Goal: Transaction & Acquisition: Purchase product/service

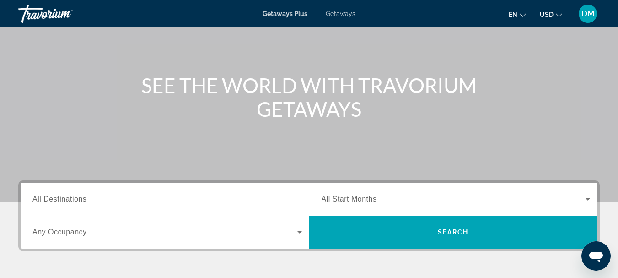
scroll to position [100, 0]
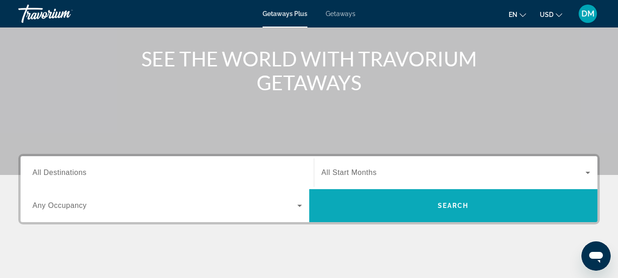
click at [450, 205] on span "Search" at bounding box center [453, 205] width 31 height 7
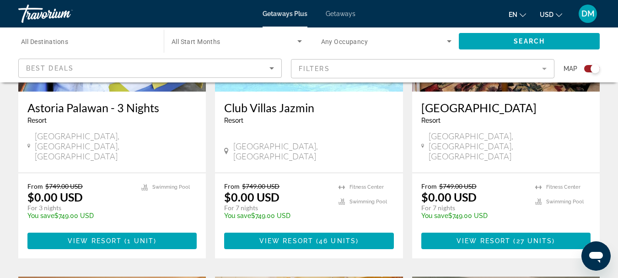
scroll to position [1158, 0]
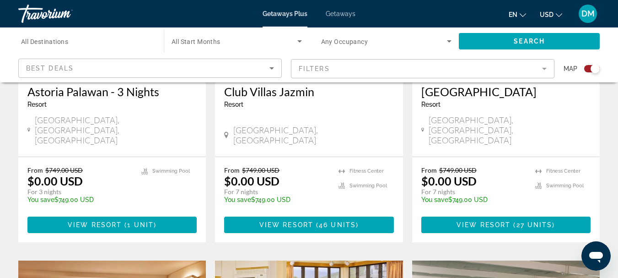
click at [59, 39] on span "All Destinations" at bounding box center [44, 41] width 47 height 7
click at [59, 39] on input "Destination All Destinations" at bounding box center [86, 41] width 131 height 11
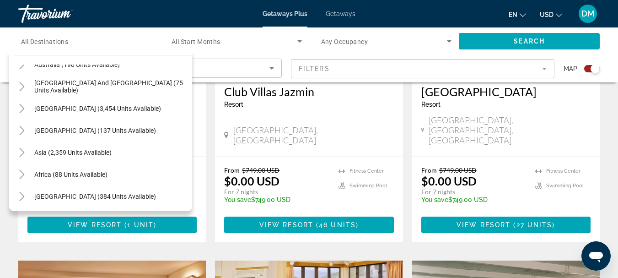
scroll to position [148, 0]
click at [87, 174] on span "Africa (88 units available)" at bounding box center [70, 173] width 73 height 7
type input "**********"
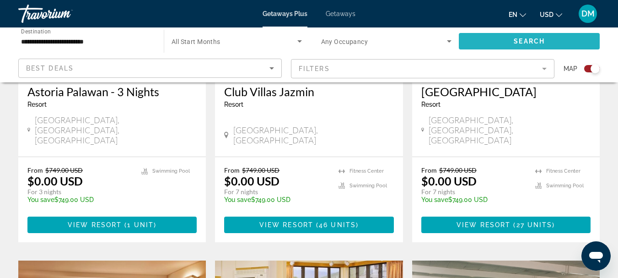
click at [525, 41] on span "Search" at bounding box center [528, 40] width 31 height 7
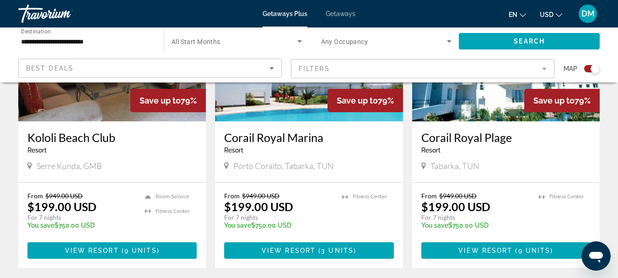
scroll to position [1437, 0]
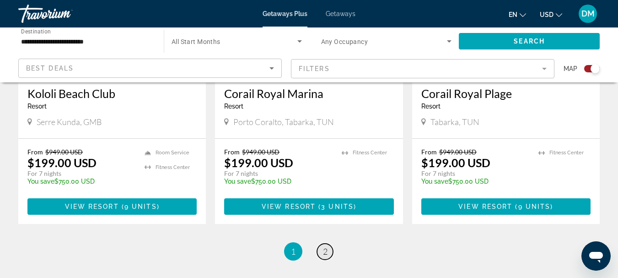
click at [327, 243] on link "page 2" at bounding box center [325, 251] width 16 height 16
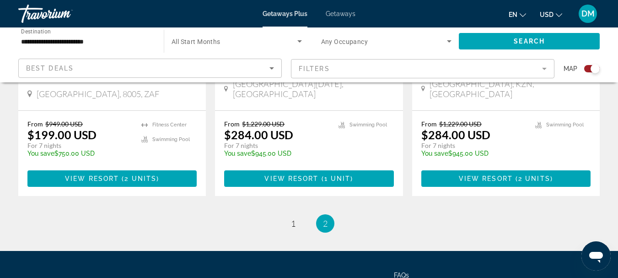
scroll to position [527, 0]
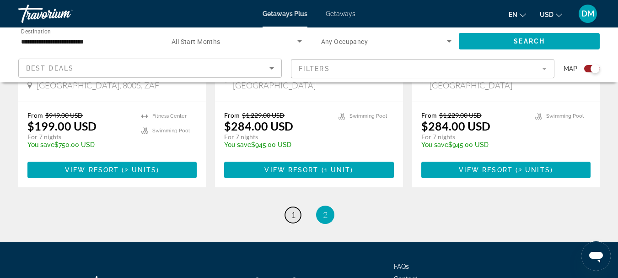
click at [291, 209] on span "1" at bounding box center [293, 214] width 5 height 10
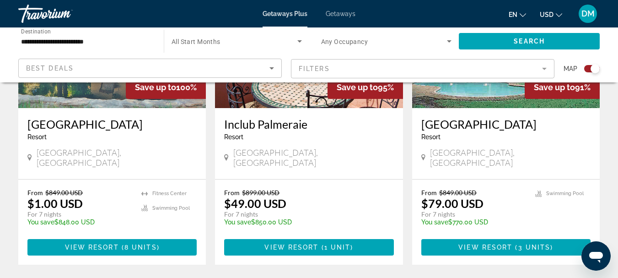
scroll to position [443, 0]
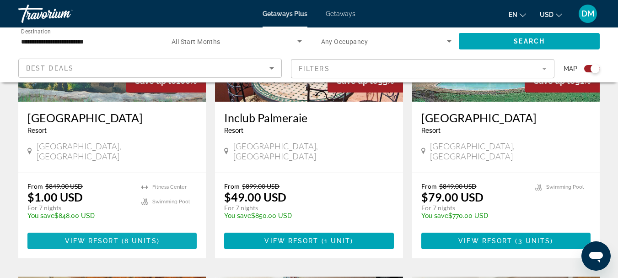
click at [96, 237] on span "View Resort" at bounding box center [92, 240] width 54 height 7
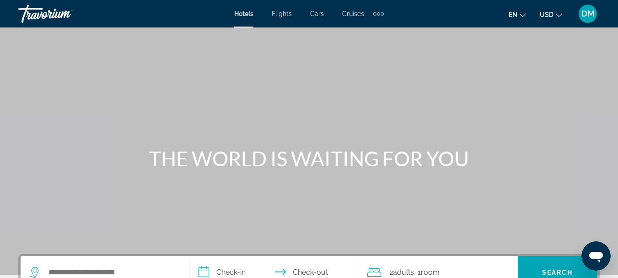
click at [352, 12] on span "Cruises" at bounding box center [353, 13] width 22 height 7
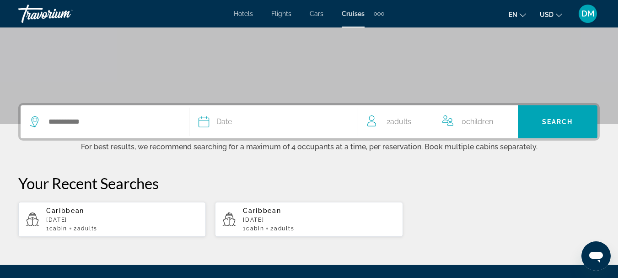
scroll to position [154, 0]
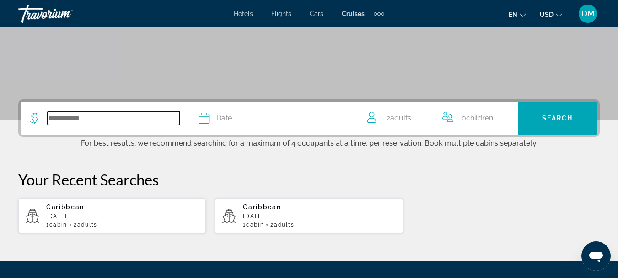
click at [80, 118] on input "Search widget" at bounding box center [114, 118] width 132 height 14
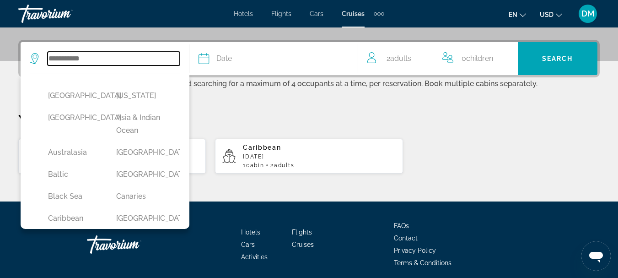
scroll to position [224, 0]
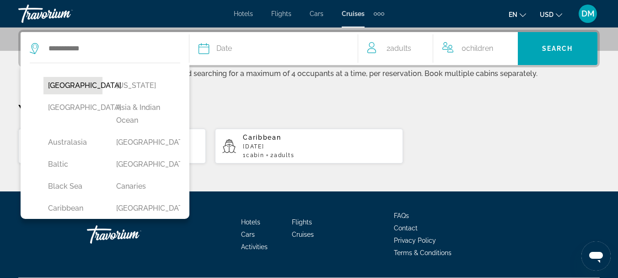
click at [58, 84] on button "[GEOGRAPHIC_DATA]" at bounding box center [72, 85] width 59 height 17
type input "******"
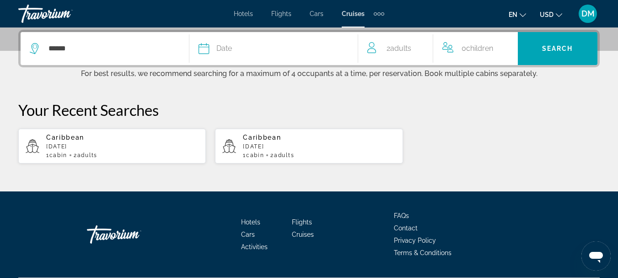
click at [220, 48] on span "Date" at bounding box center [224, 48] width 16 height 13
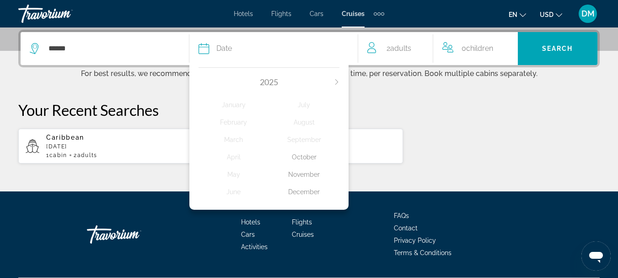
click at [337, 85] on button "Next month" at bounding box center [336, 82] width 5 height 6
click at [237, 122] on div "February" at bounding box center [233, 122] width 70 height 16
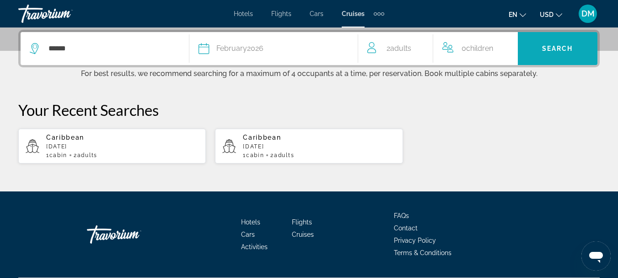
click at [556, 49] on span "Search" at bounding box center [557, 48] width 31 height 7
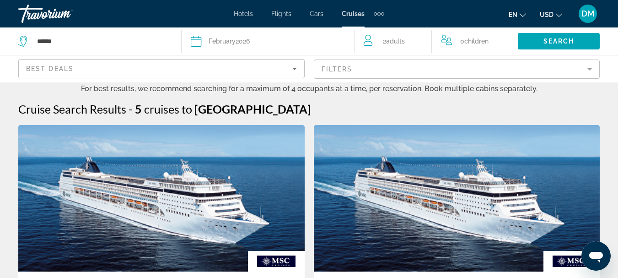
click at [282, 12] on span "Flights" at bounding box center [281, 13] width 20 height 7
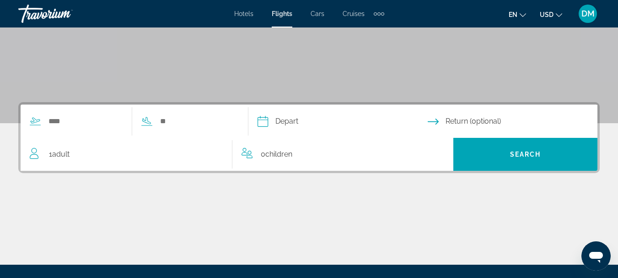
scroll to position [154, 0]
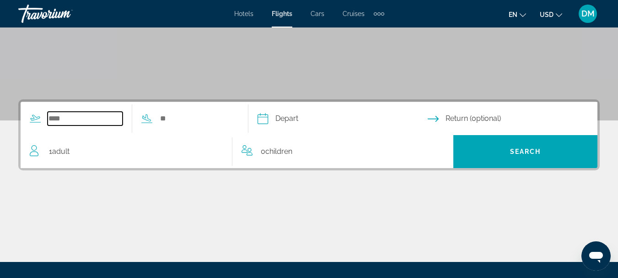
click at [59, 120] on input "Search widget" at bounding box center [85, 119] width 75 height 14
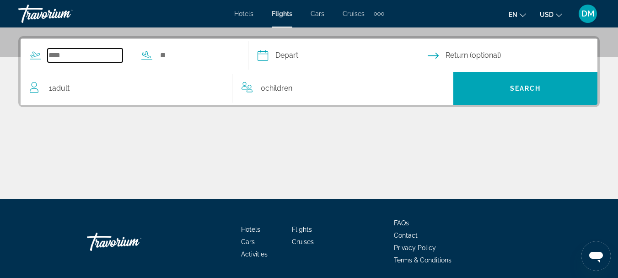
scroll to position [224, 0]
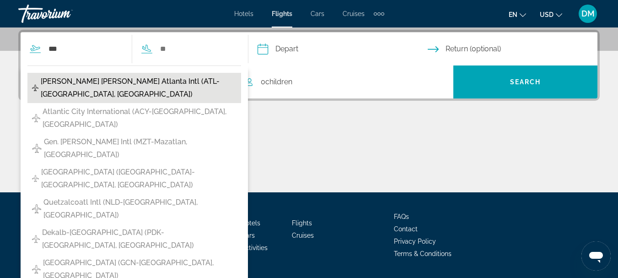
click at [114, 79] on span "[PERSON_NAME] [PERSON_NAME] Atlanta Intl (ATL-[GEOGRAPHIC_DATA], [GEOGRAPHIC_DA…" at bounding box center [139, 88] width 196 height 26
type input "**********"
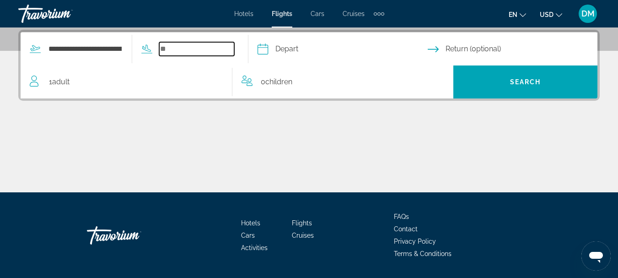
click at [179, 51] on input "Search widget" at bounding box center [196, 49] width 75 height 14
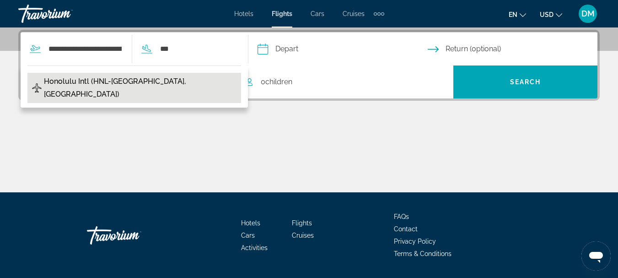
click at [135, 80] on span "Honolulu Intl (HNL-[GEOGRAPHIC_DATA], [GEOGRAPHIC_DATA])" at bounding box center [140, 88] width 192 height 26
type input "**********"
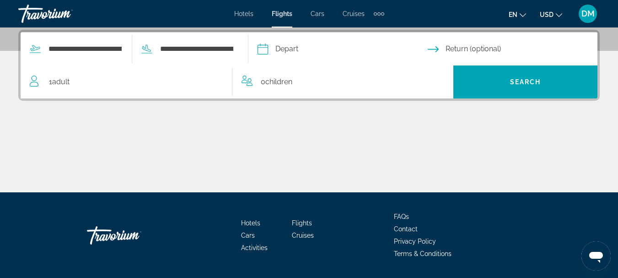
click at [299, 48] on input "Depart date" at bounding box center [342, 50] width 174 height 36
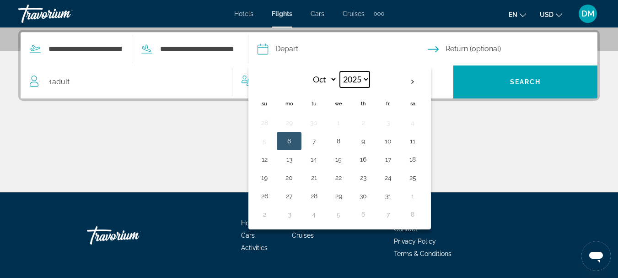
click at [369, 79] on select "**** **** **** **** **** ****" at bounding box center [355, 79] width 30 height 16
select select "****"
click at [357, 71] on select "**** **** **** **** **** ****" at bounding box center [355, 79] width 30 height 16
click at [337, 78] on select "*** *** *** *** *** *** *** *** *** *** *** ***" at bounding box center [322, 79] width 30 height 16
select select "*"
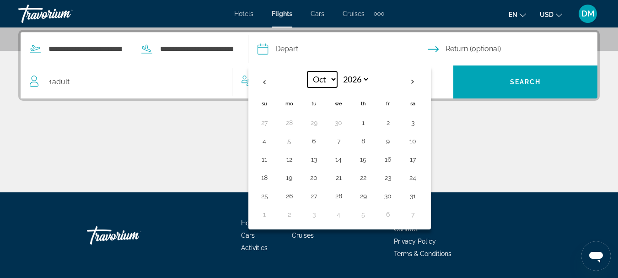
click at [324, 71] on select "*** *** *** *** *** *** *** *** *** *** *** ***" at bounding box center [322, 79] width 30 height 16
click at [272, 143] on button "5" at bounding box center [264, 140] width 15 height 13
type input "**********"
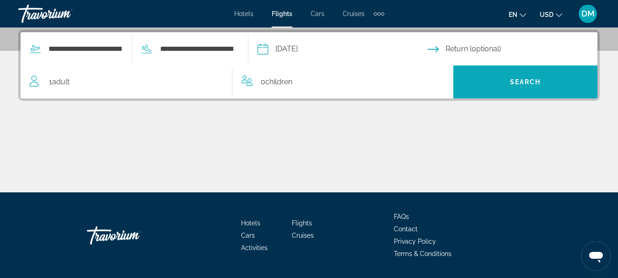
click at [507, 85] on span "Search widget" at bounding box center [525, 82] width 144 height 22
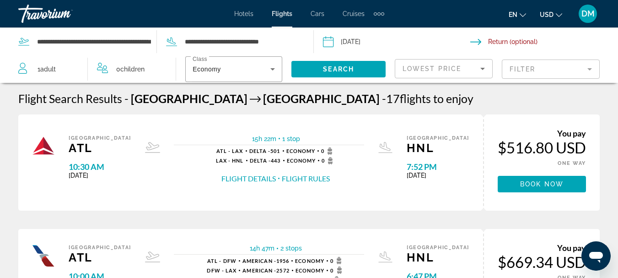
click at [608, 277] on div at bounding box center [309, 278] width 618 height 0
click at [538, 179] on span "Main content" at bounding box center [541, 184] width 88 height 22
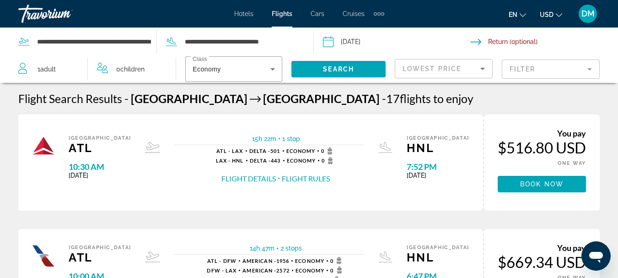
click at [588, 70] on mat-form-field "Filter" at bounding box center [551, 68] width 98 height 19
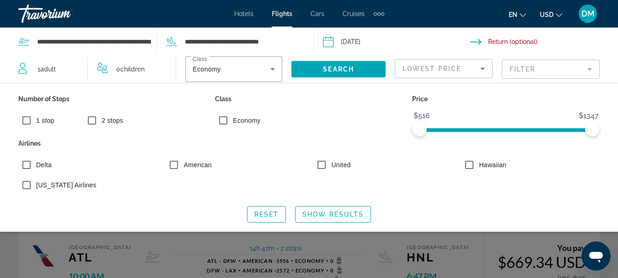
click at [292, 91] on div "Number of Stops 1 stop 2 stops Class Economy Price $516 $1347 $516 $1347 Airlin…" at bounding box center [309, 157] width 618 height 149
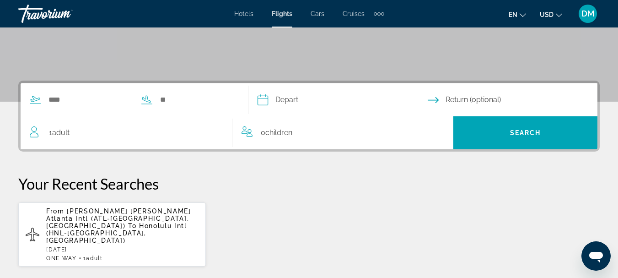
scroll to position [181, 0]
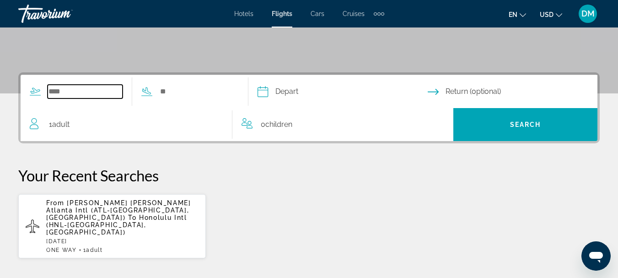
click at [55, 88] on input "Search widget" at bounding box center [85, 92] width 75 height 14
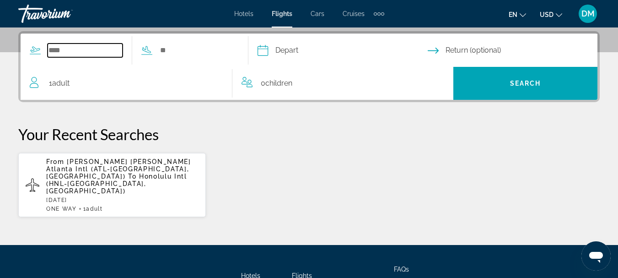
scroll to position [224, 0]
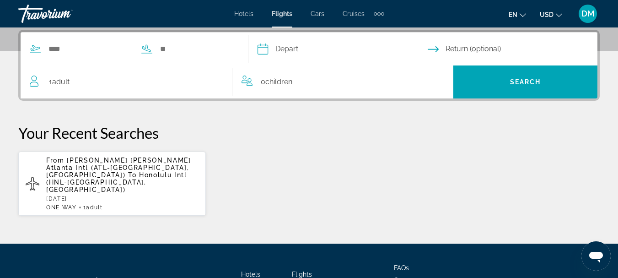
click at [81, 158] on span "[PERSON_NAME] [PERSON_NAME] Atlanta Intl (ATL-[GEOGRAPHIC_DATA], [GEOGRAPHIC_DA…" at bounding box center [118, 167] width 145 height 22
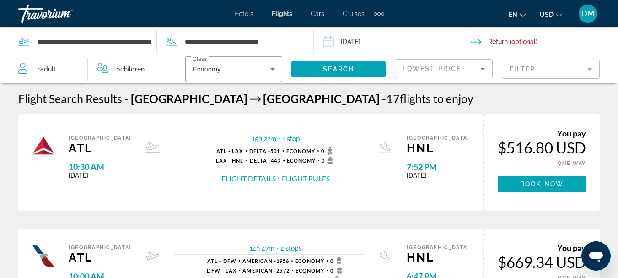
click at [500, 40] on input "Return date" at bounding box center [545, 43] width 151 height 30
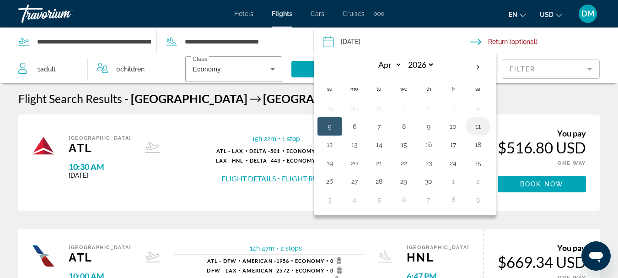
click at [478, 127] on button "11" at bounding box center [477, 126] width 15 height 13
type input "**********"
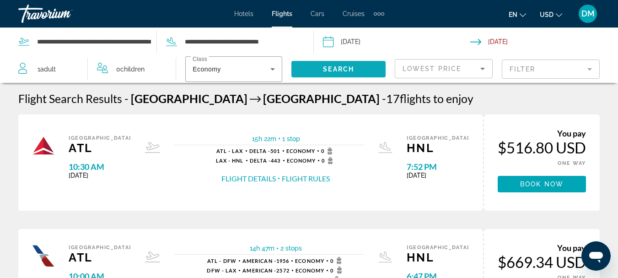
click at [346, 70] on span "Search" at bounding box center [338, 68] width 31 height 7
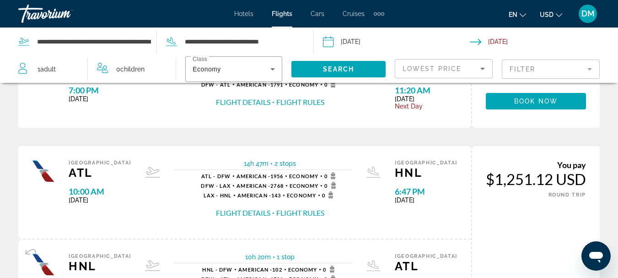
scroll to position [138, 0]
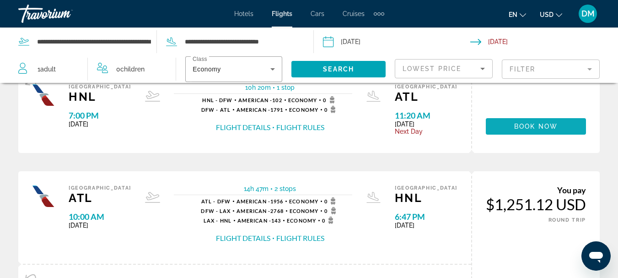
click at [534, 123] on span "Book now" at bounding box center [535, 126] width 43 height 7
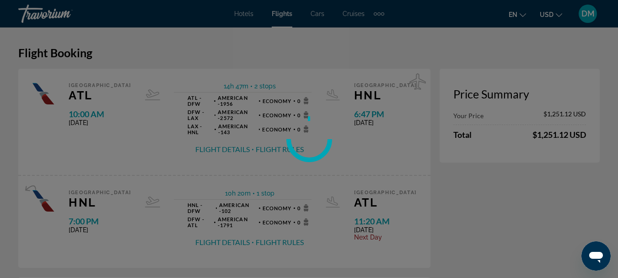
click at [607, 277] on div at bounding box center [309, 278] width 618 height 0
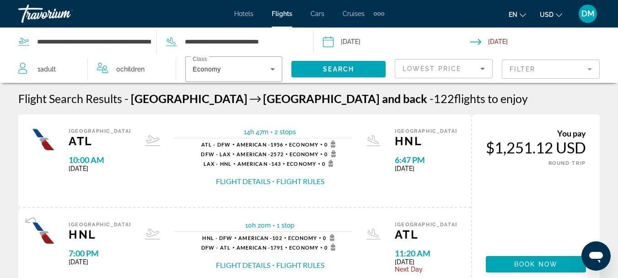
click at [46, 70] on span "Adult" at bounding box center [48, 68] width 16 height 7
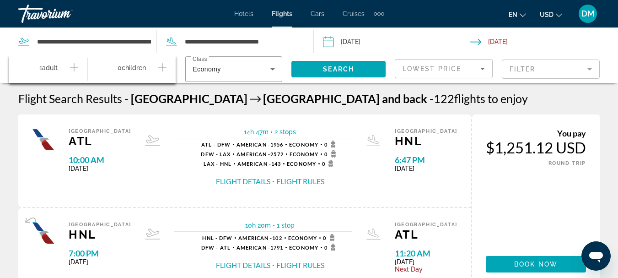
click at [75, 68] on icon "Increment adults" at bounding box center [74, 67] width 8 height 11
click at [314, 66] on span "Search widget" at bounding box center [338, 69] width 94 height 22
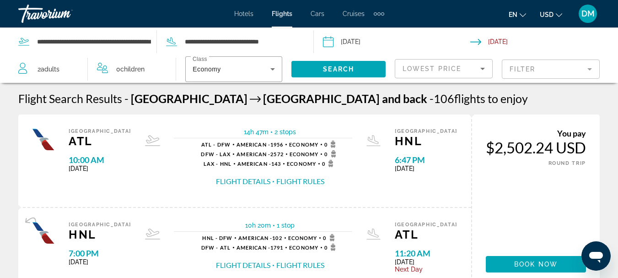
click at [587, 15] on span "DM" at bounding box center [587, 13] width 13 height 9
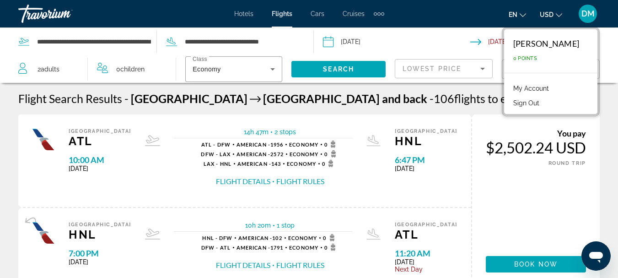
click at [543, 103] on button "Sign Out" at bounding box center [525, 103] width 35 height 12
